Goal: Task Accomplishment & Management: Complete application form

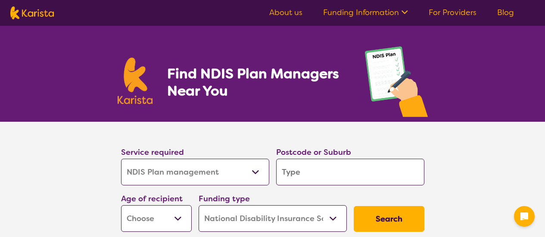
select select "NDIS Plan management"
select select "NDIS"
select select "NDIS Plan management"
select select "NDIS"
select select "NDIS Plan management"
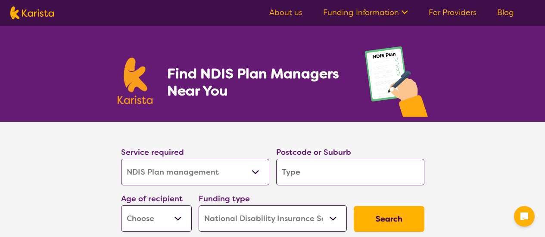
select select "NDIS"
select select "NDIS Plan management"
select select "NDIS"
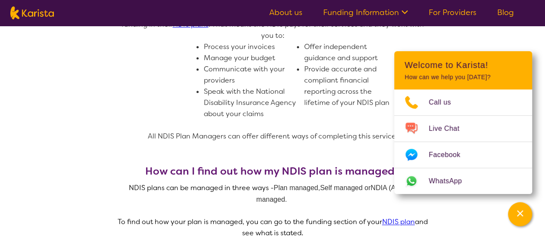
scroll to position [388, 0]
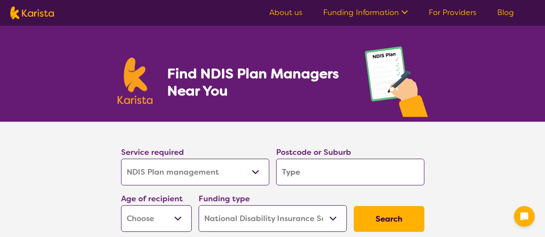
select select "NDIS Plan management"
select select "NDIS"
select select "NDIS Plan management"
select select "NDIS"
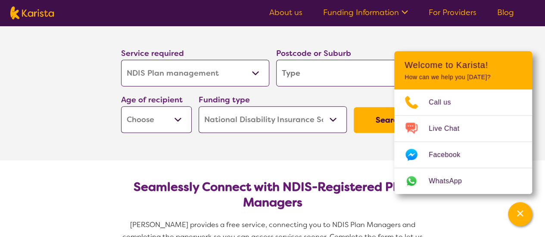
scroll to position [86, 0]
